Goal: Information Seeking & Learning: Learn about a topic

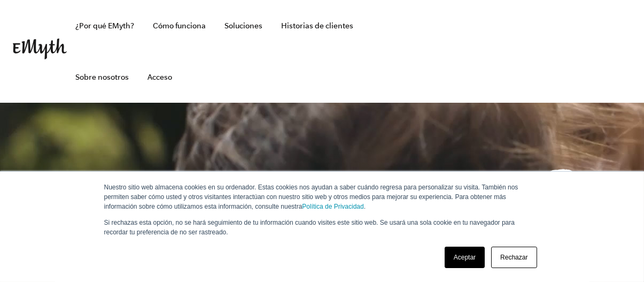
click at [463, 253] on link "Aceptar" at bounding box center [465, 256] width 40 height 21
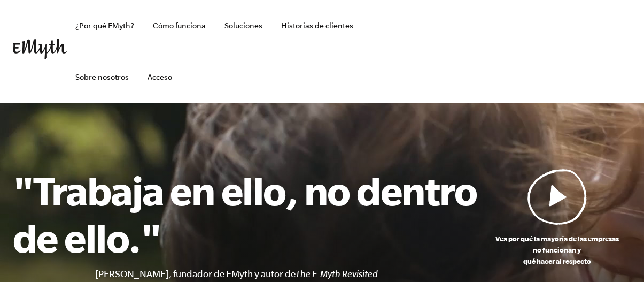
click at [560, 196] on img at bounding box center [557, 196] width 60 height 56
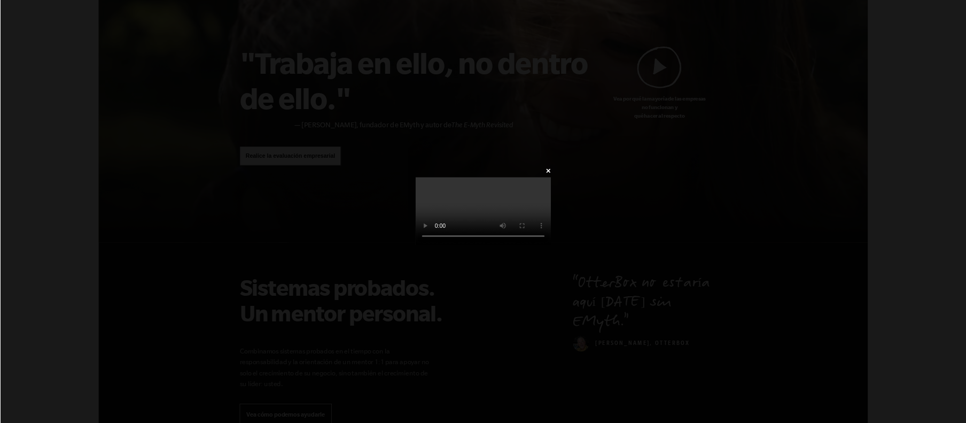
scroll to position [107, 0]
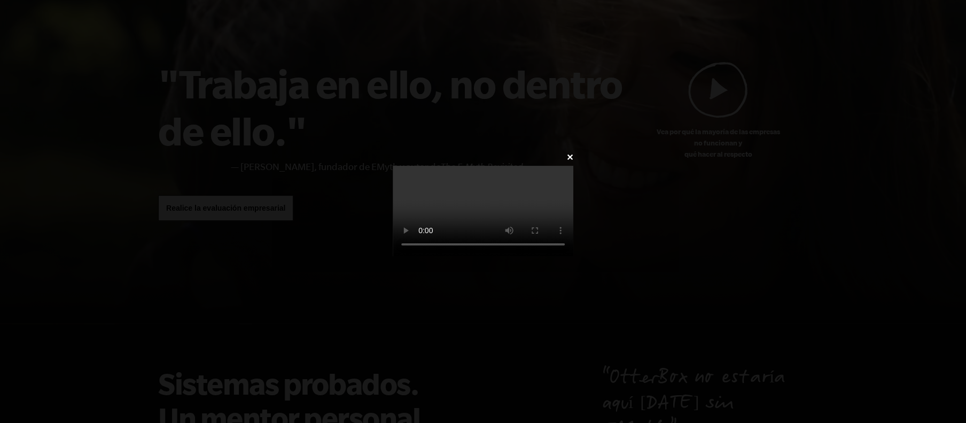
drag, startPoint x: 635, startPoint y: 0, endPoint x: 626, endPoint y: 312, distance: 311.7
click at [573, 256] on video at bounding box center [483, 211] width 181 height 90
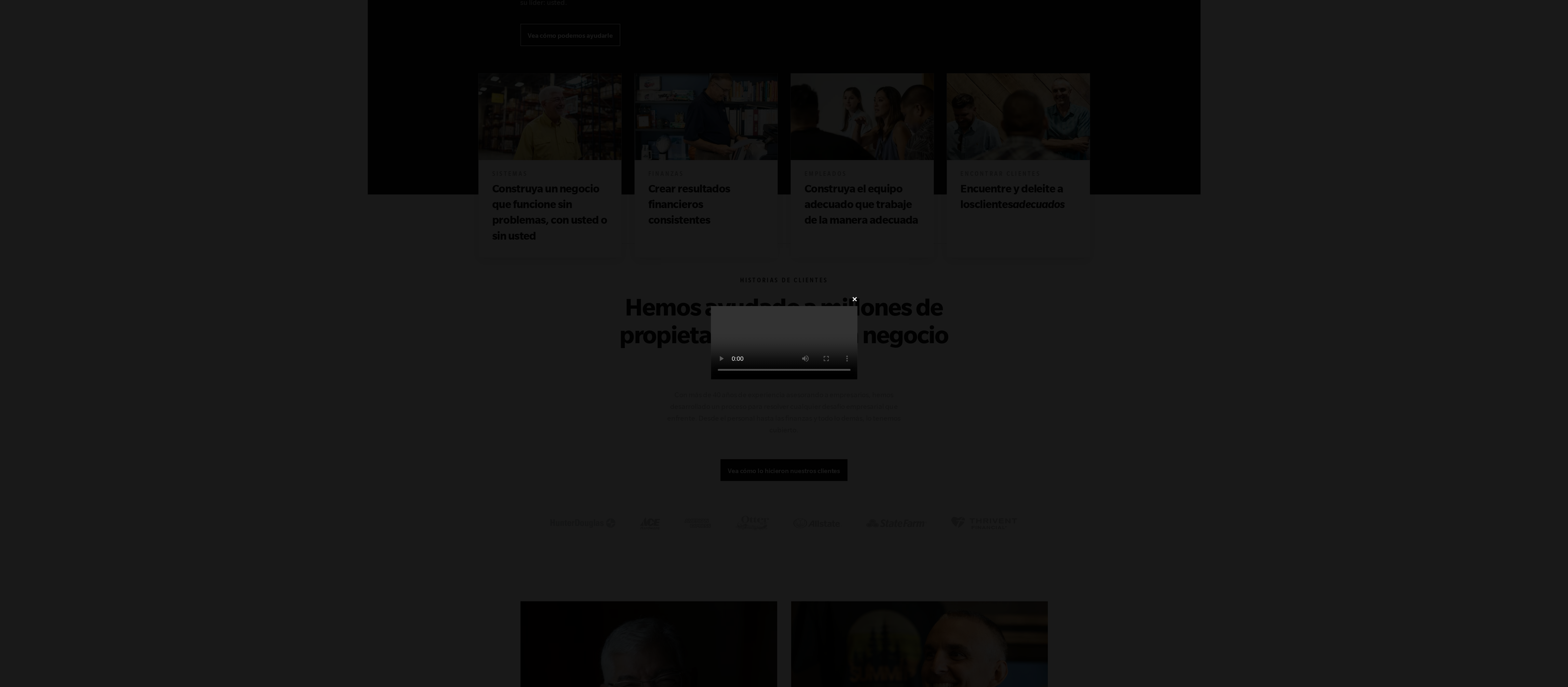
scroll to position [375, 0]
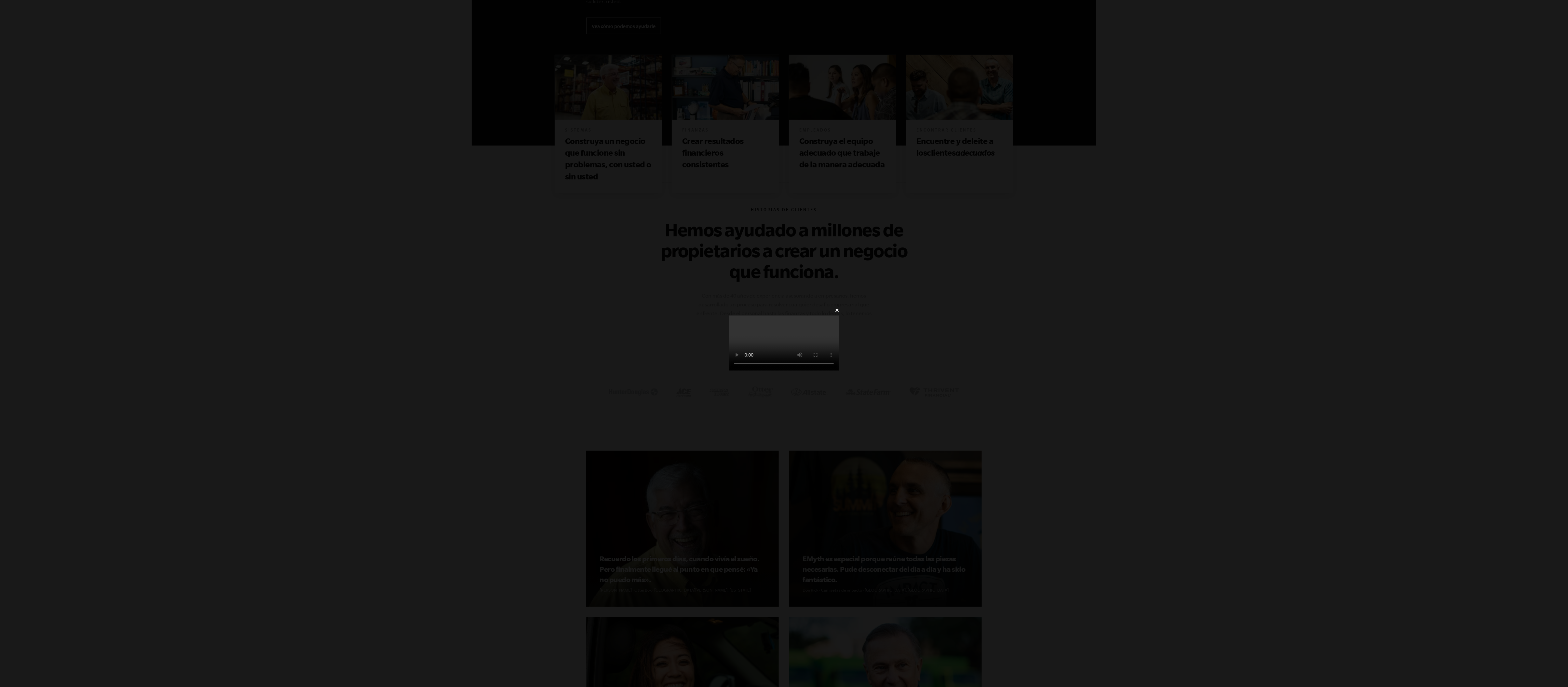
drag, startPoint x: 563, startPoint y: 1, endPoint x: 895, endPoint y: 415, distance: 530.7
click at [391, 171] on video at bounding box center [784, 343] width 110 height 55
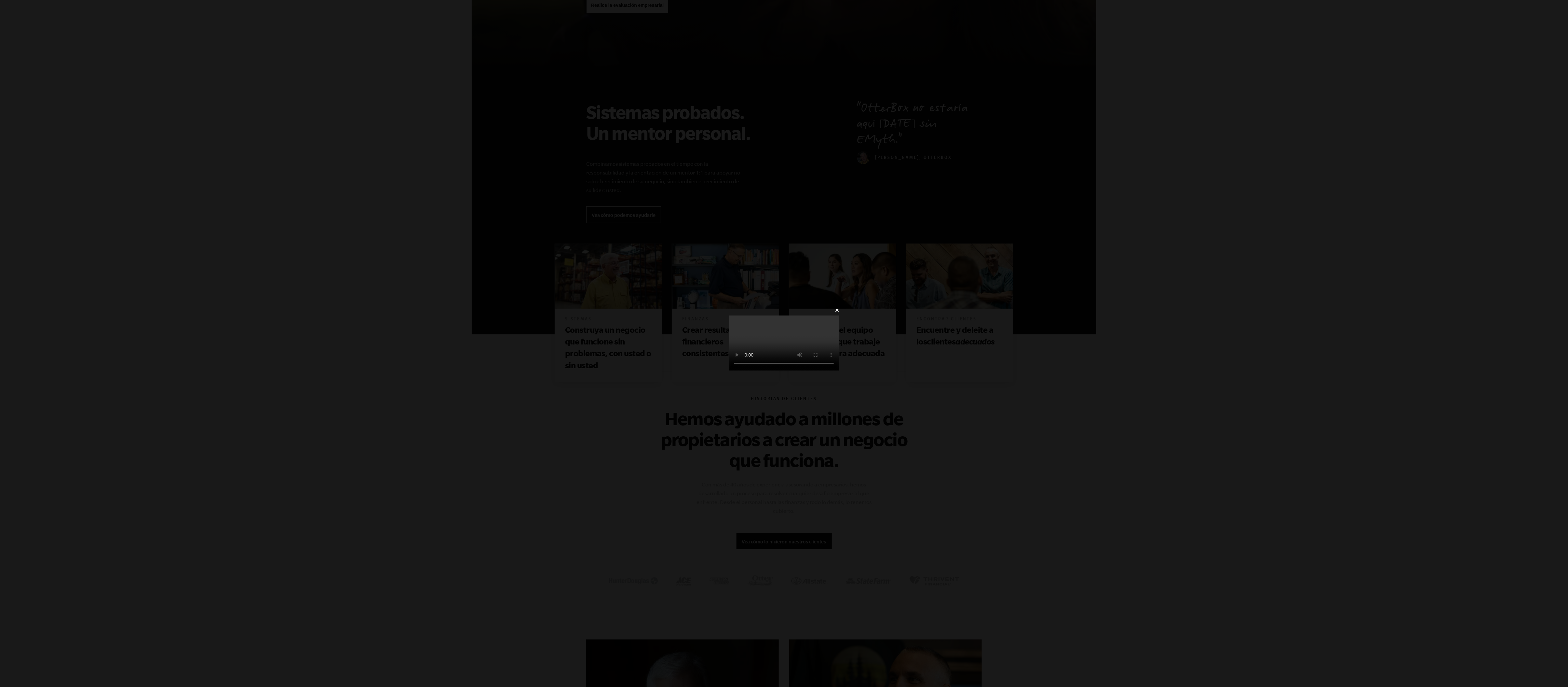
scroll to position [0, 0]
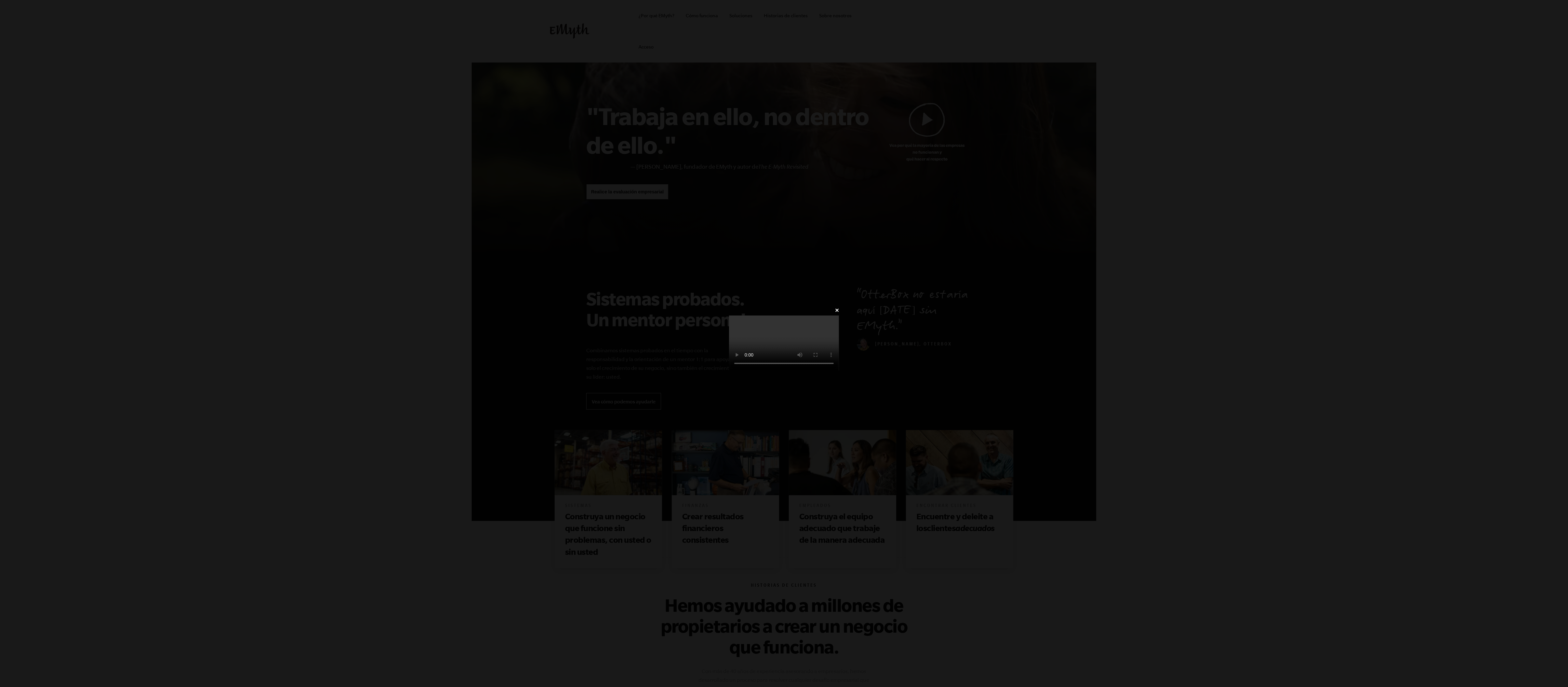
click at [391, 133] on div "✕" at bounding box center [784, 344] width 1568 height 687
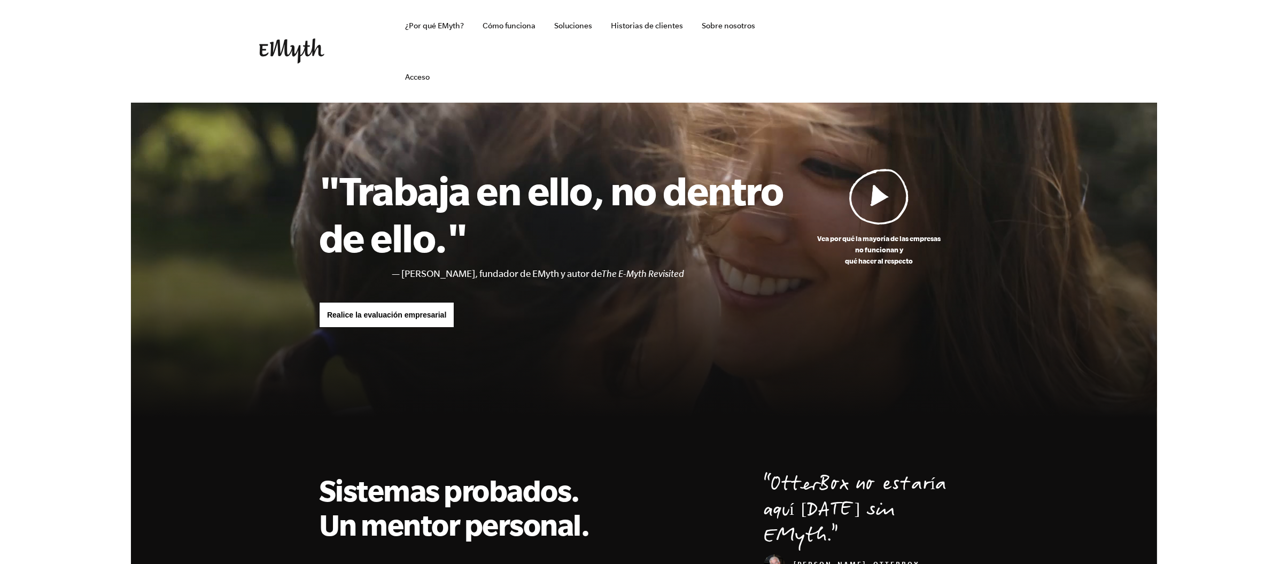
drag, startPoint x: 2603, startPoint y: 2, endPoint x: 122, endPoint y: 77, distance: 2482.0
click at [122, 77] on header "¿Por qué EMyth? Soluciones Cómo funciona Historias de clientes Sobre nosotros R…" at bounding box center [644, 51] width 1288 height 103
click at [434, 30] on link "¿Por qué EMyth?" at bounding box center [435, 25] width 76 height 51
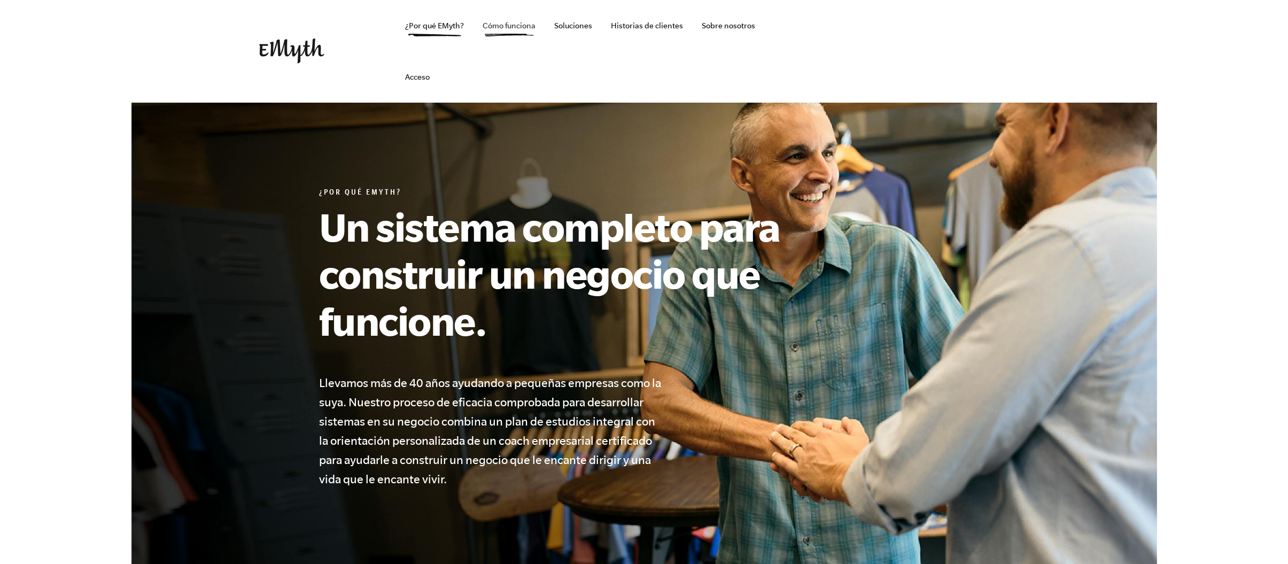
click at [516, 27] on font "Cómo funciona" at bounding box center [509, 25] width 53 height 9
